Goal: Information Seeking & Learning: Learn about a topic

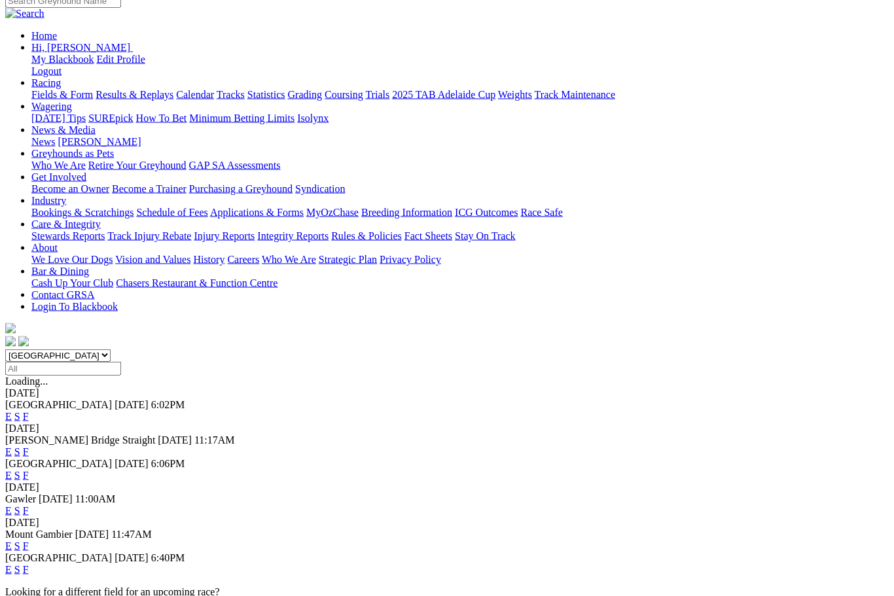
scroll to position [160, 0]
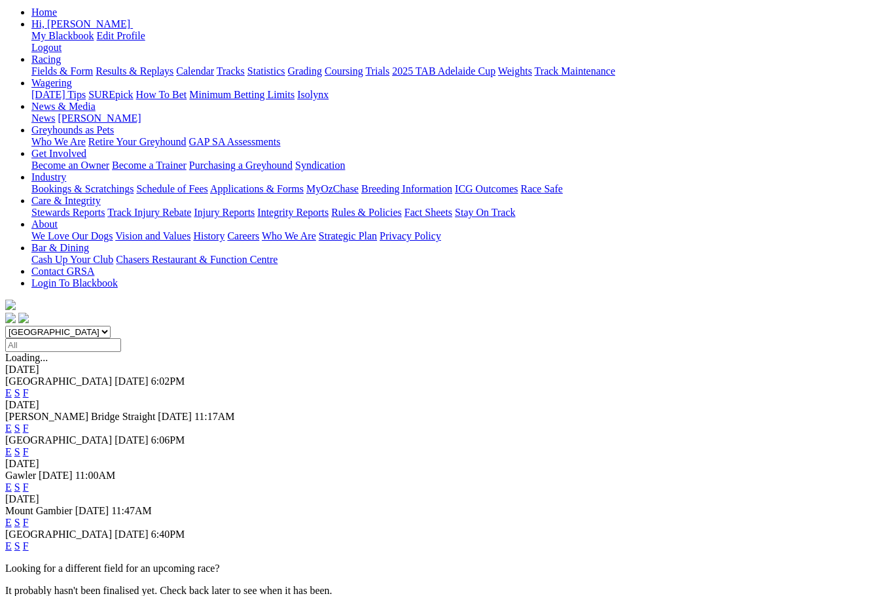
click at [29, 541] on link "F" at bounding box center [26, 546] width 6 height 11
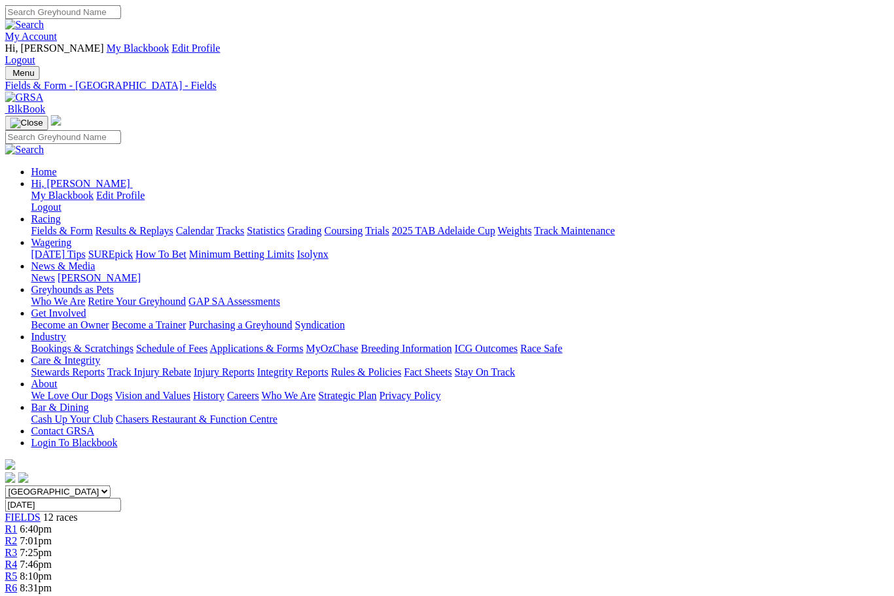
scroll to position [0, 78]
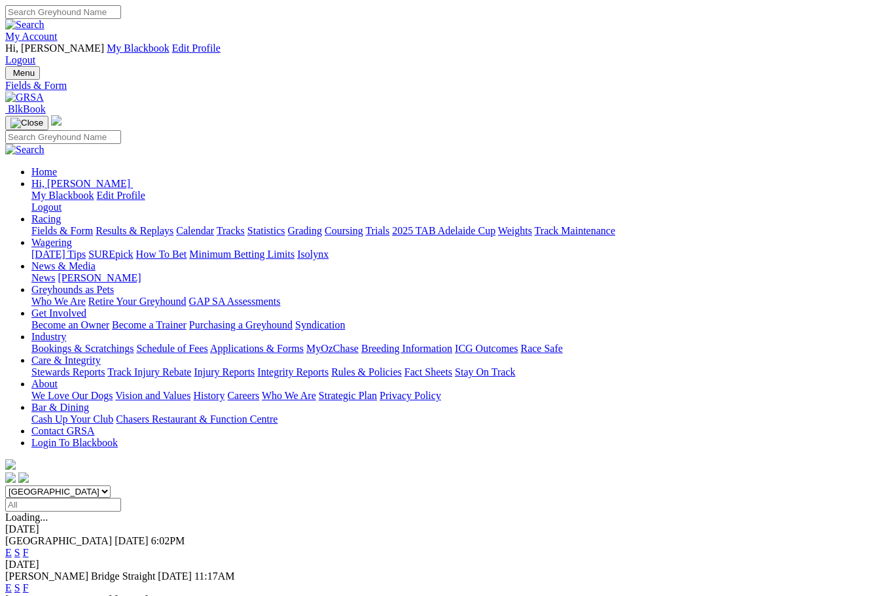
click at [164, 225] on link "Results & Replays" at bounding box center [135, 230] width 78 height 11
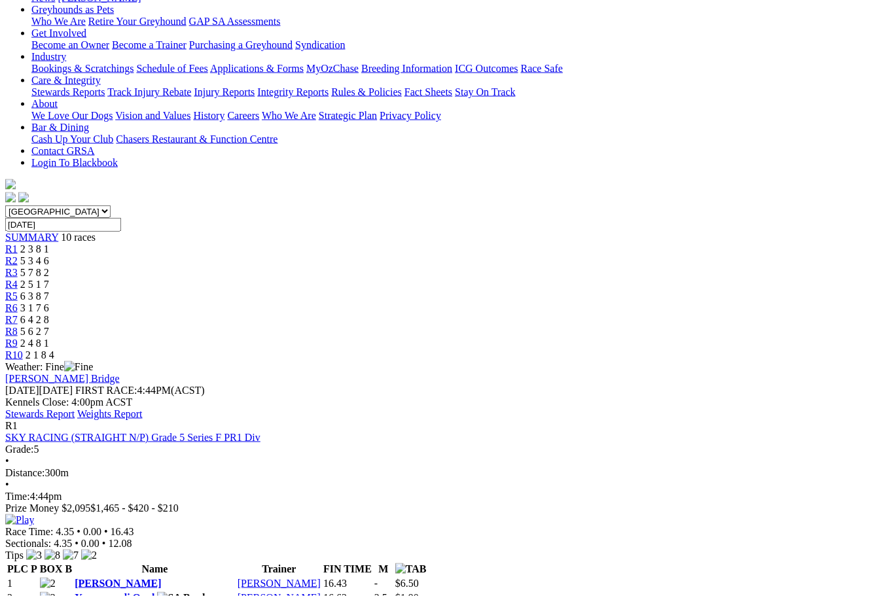
scroll to position [281, 0]
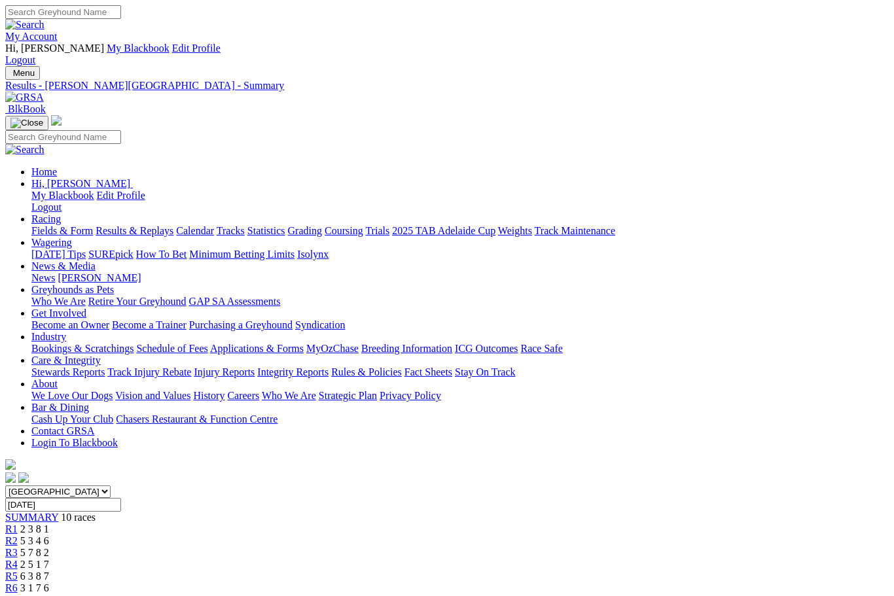
scroll to position [325, 0]
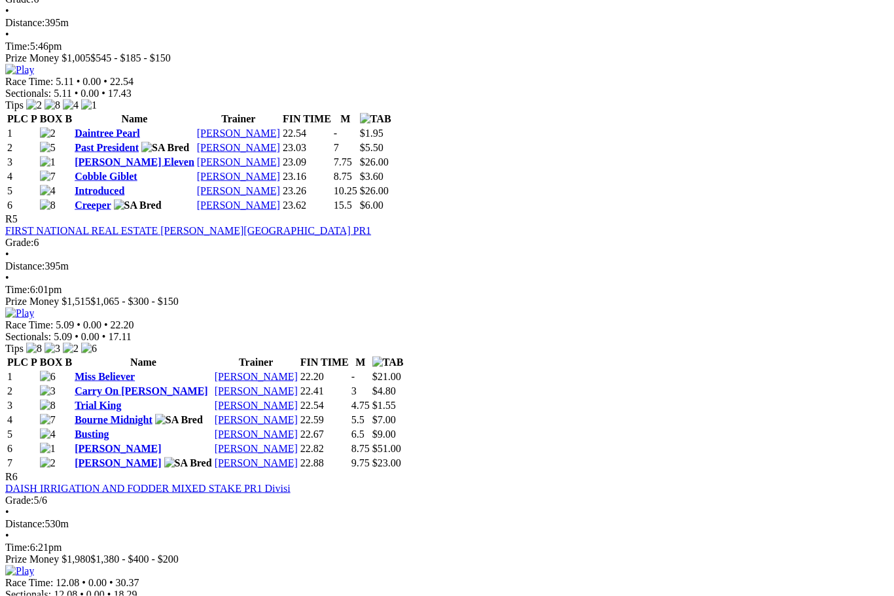
scroll to position [1505, 0]
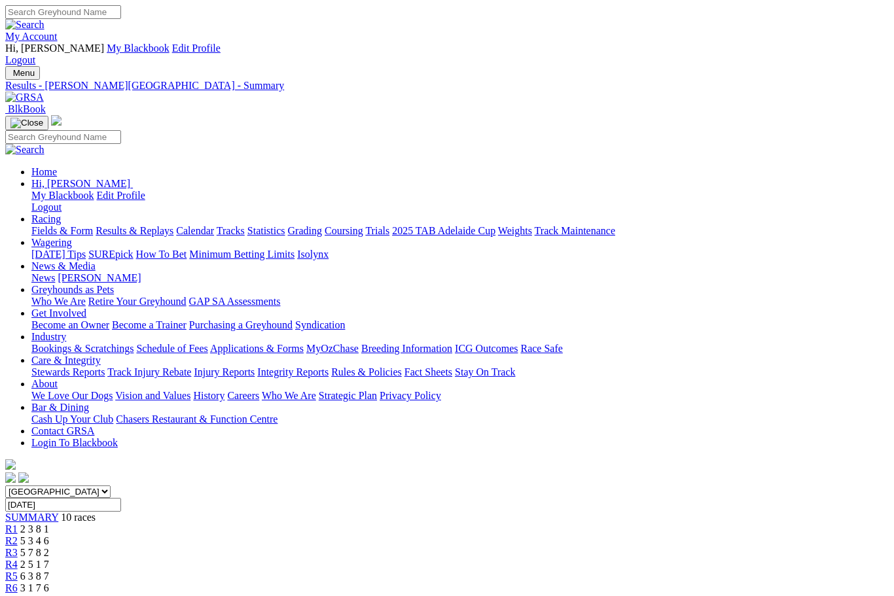
scroll to position [1550, 0]
